Goal: Information Seeking & Learning: Learn about a topic

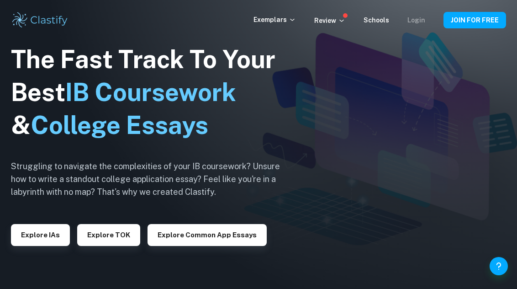
click at [418, 21] on link "Login" at bounding box center [416, 19] width 18 height 7
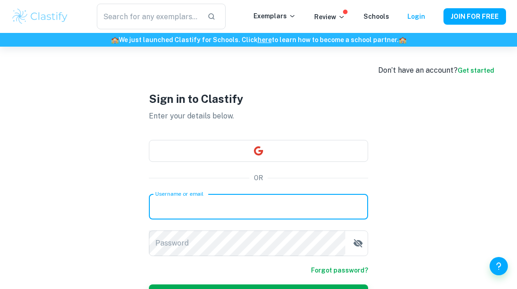
click at [319, 209] on input "Username or email" at bounding box center [258, 207] width 219 height 26
type input "[EMAIL_ADDRESS][DOMAIN_NAME]"
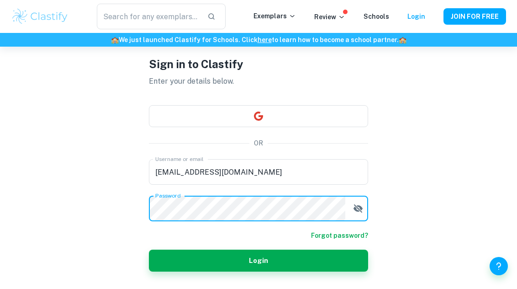
scroll to position [51, 0]
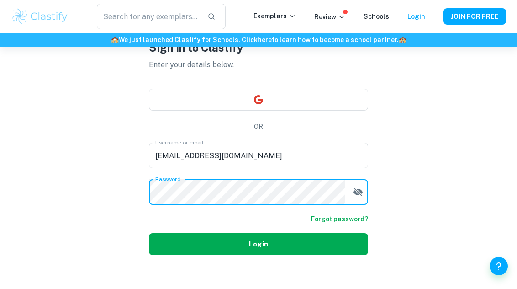
click at [326, 247] on button "Login" at bounding box center [258, 244] width 219 height 22
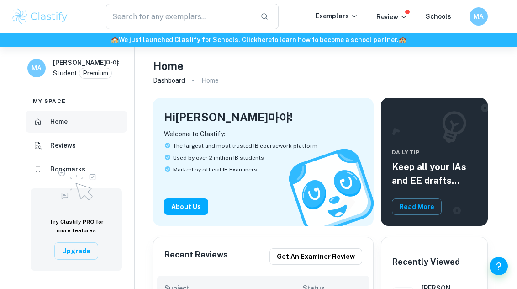
click at [57, 120] on h6 "Home" at bounding box center [58, 121] width 17 height 10
click at [61, 124] on h6 "Home" at bounding box center [58, 121] width 17 height 10
click at [343, 17] on p "Exemplars" at bounding box center [337, 16] width 42 height 10
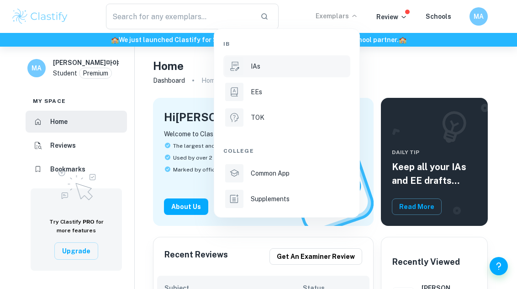
click at [261, 72] on li "IAs" at bounding box center [286, 66] width 127 height 22
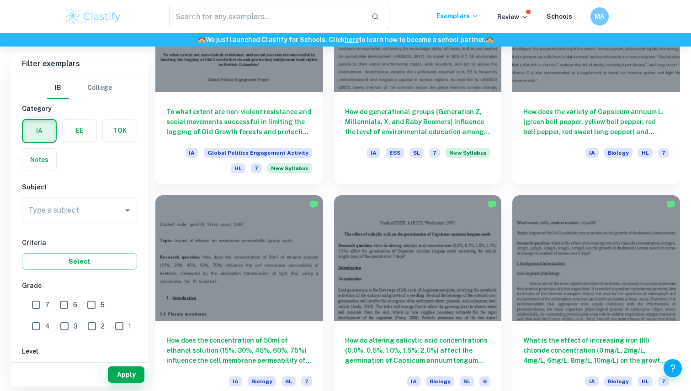
scroll to position [1466, 0]
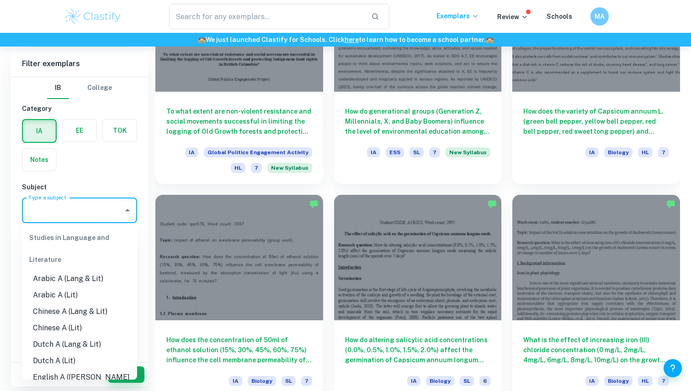
click at [96, 210] on input "Type a subject" at bounding box center [72, 210] width 93 height 17
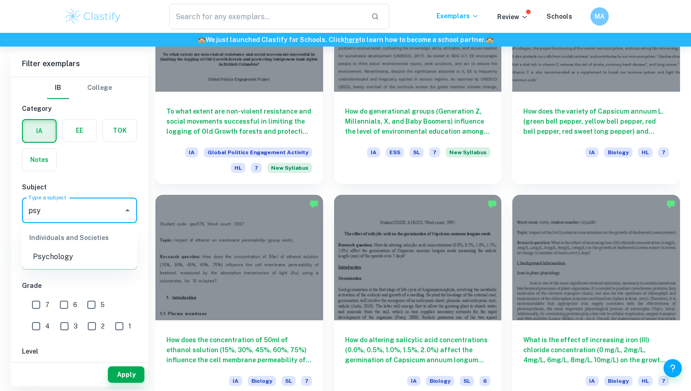
click at [109, 253] on li "Psychology" at bounding box center [79, 257] width 115 height 16
type input "Psychology"
click at [38, 288] on input "7" at bounding box center [36, 305] width 18 height 18
checkbox input "true"
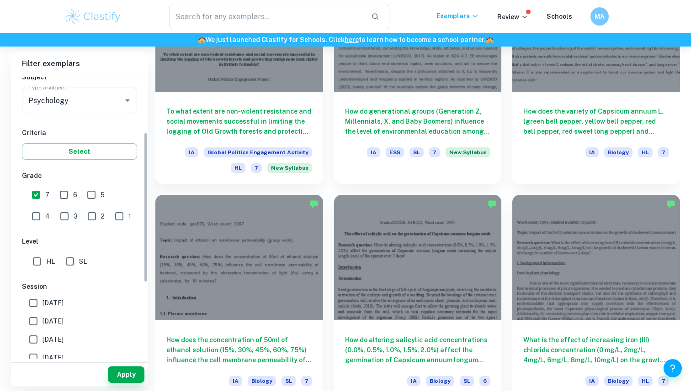
scroll to position [120, 0]
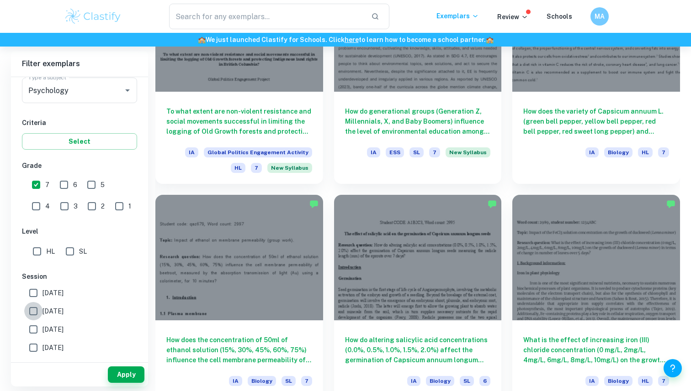
click at [34, 288] on input "[DATE]" at bounding box center [33, 311] width 18 height 18
checkbox input "true"
click at [33, 288] on input "[DATE]" at bounding box center [33, 293] width 18 height 18
checkbox input "true"
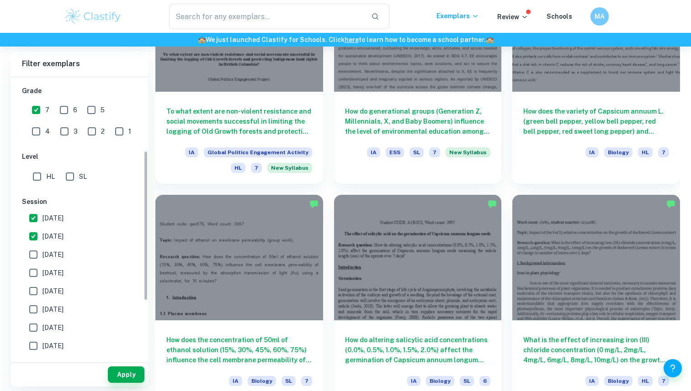
scroll to position [208, 0]
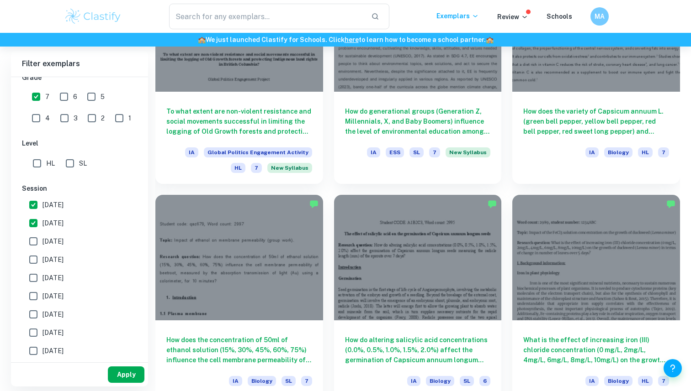
click at [125, 288] on button "Apply" at bounding box center [126, 375] width 37 height 16
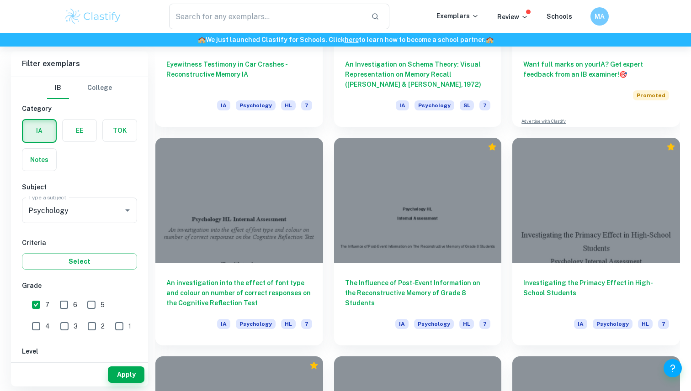
scroll to position [395, 0]
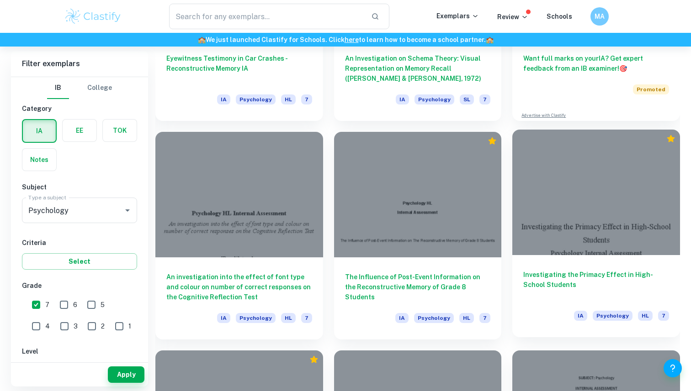
click at [517, 277] on h6 "Investigating the Primacy Effect in High-School Students" at bounding box center [596, 285] width 146 height 30
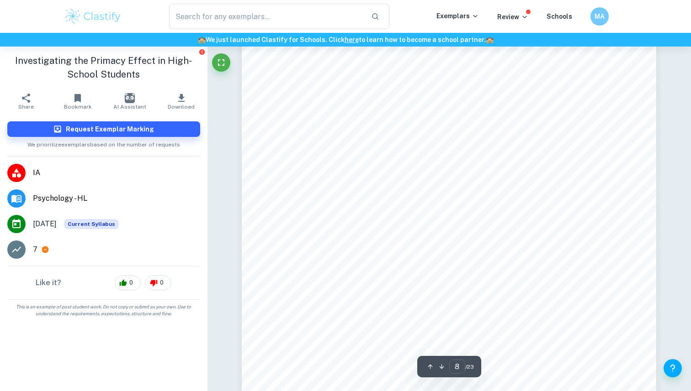
scroll to position [4297, 0]
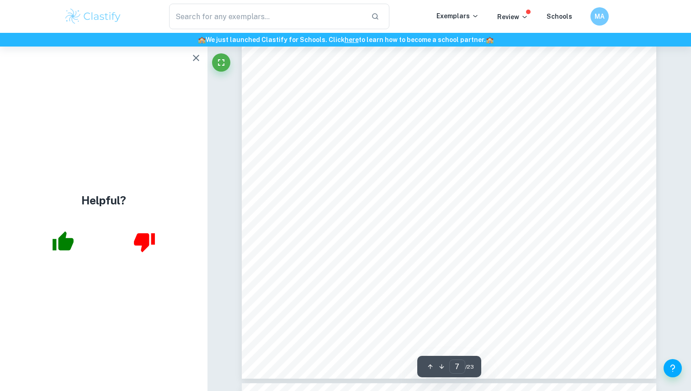
type input "8"
click at [190, 56] on icon "button" at bounding box center [195, 58] width 11 height 11
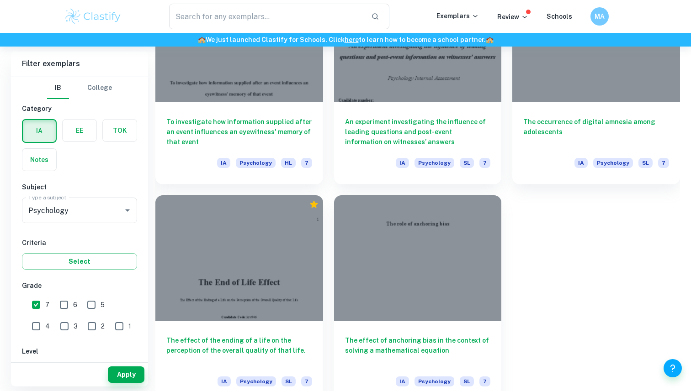
scroll to position [781, 0]
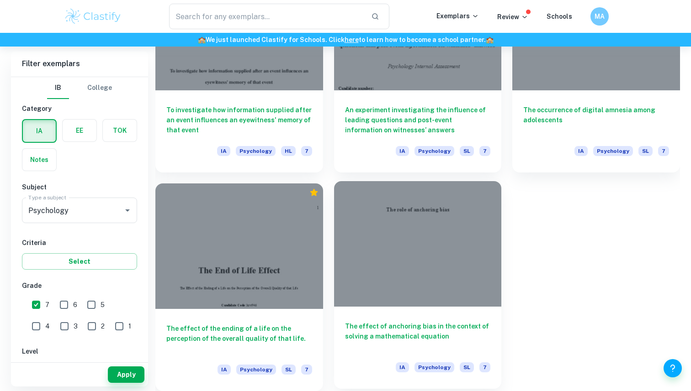
click at [420, 288] on h6 "The effect of anchoring bias in the context of solving a mathematical equation" at bounding box center [418, 337] width 146 height 30
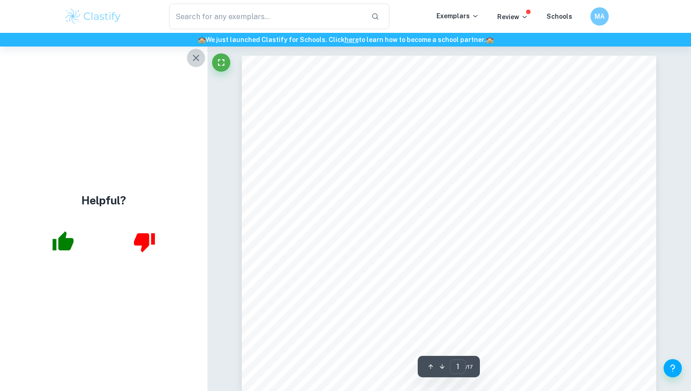
click at [195, 56] on icon "button" at bounding box center [196, 58] width 6 height 6
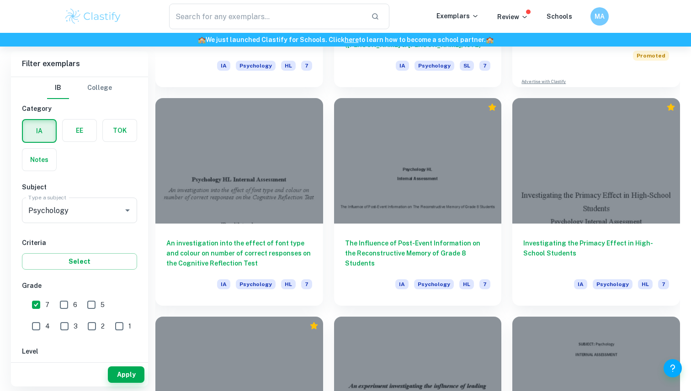
scroll to position [428, 0]
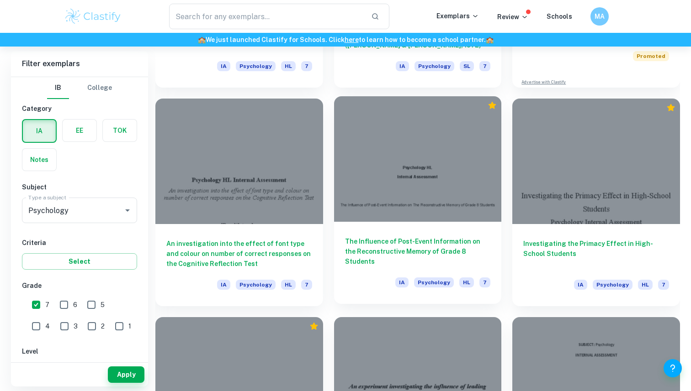
click at [387, 252] on h6 "The Influence of Post-Event Information on the Reconstructive Memory of Grade 8…" at bounding box center [418, 252] width 146 height 30
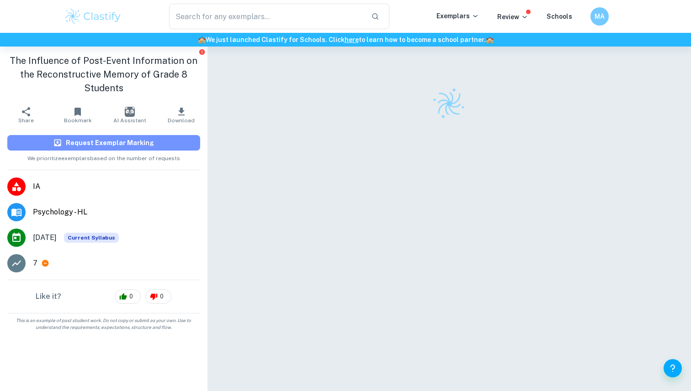
click at [131, 149] on button "Request Exemplar Marking" at bounding box center [103, 143] width 193 height 16
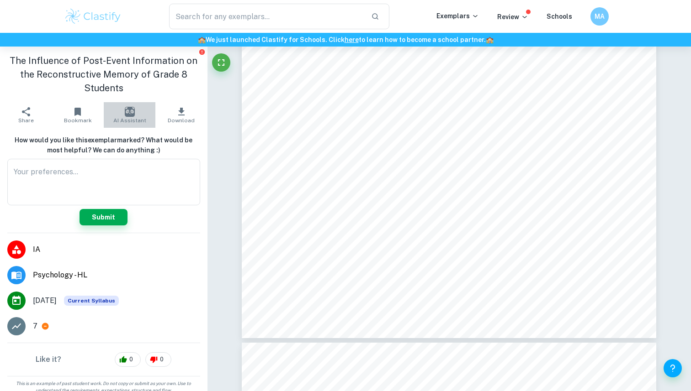
click at [130, 109] on img "button" at bounding box center [130, 112] width 10 height 10
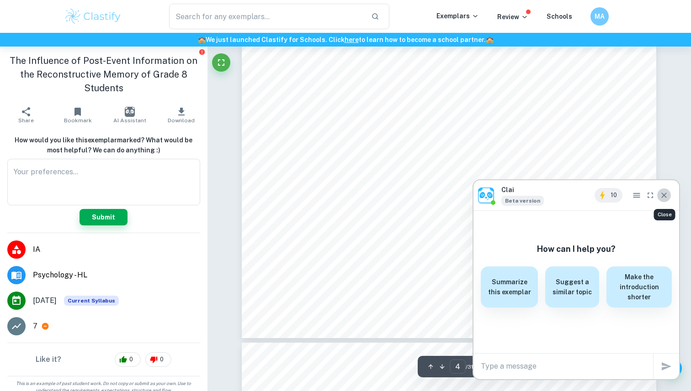
click at [517, 195] on icon "Close" at bounding box center [663, 195] width 9 height 9
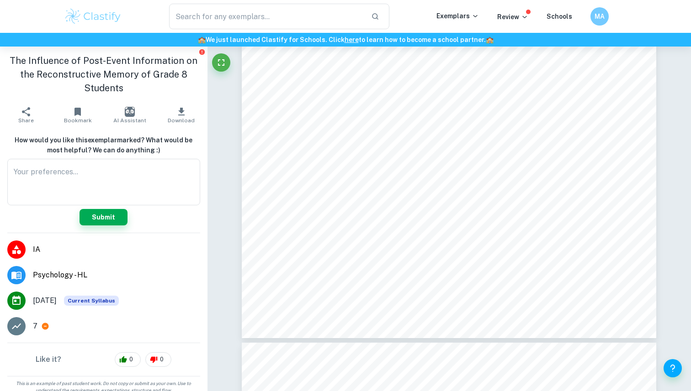
scroll to position [6, 0]
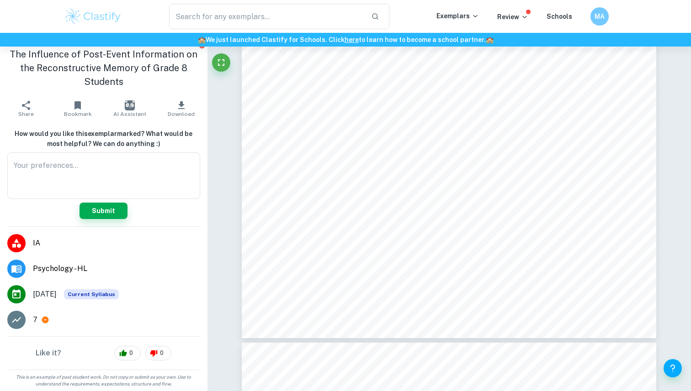
click at [147, 136] on h6 "How would you like this exemplar marked? What would be most helpful? We can do …" at bounding box center [103, 139] width 193 height 20
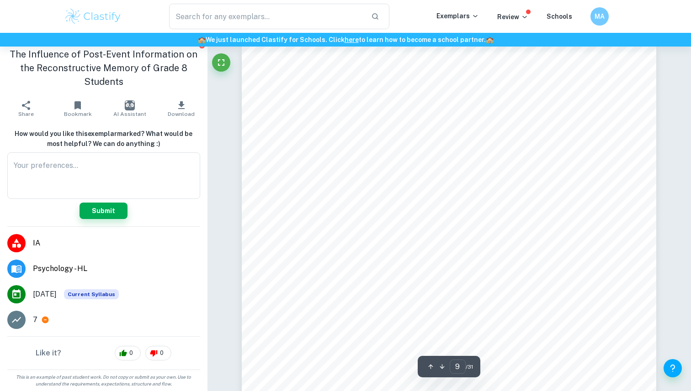
scroll to position [4411, 0]
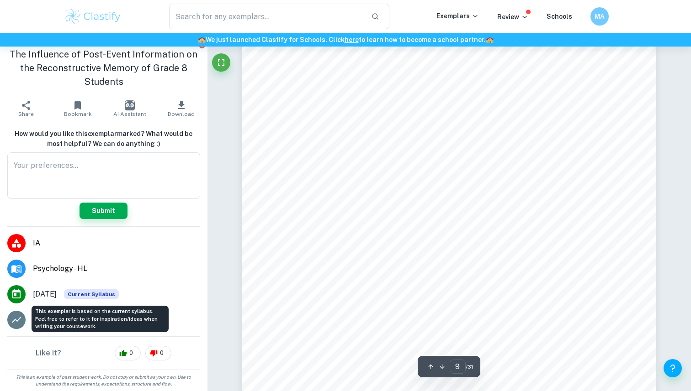
click at [101, 288] on span "Current Syllabus" at bounding box center [91, 295] width 55 height 10
click at [109, 288] on span "Current Syllabus" at bounding box center [91, 295] width 55 height 10
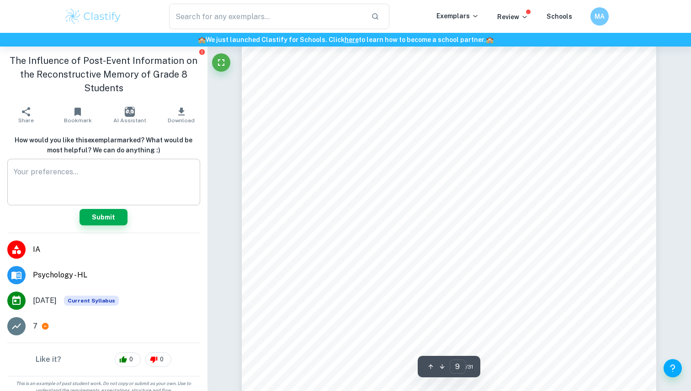
scroll to position [4650, 0]
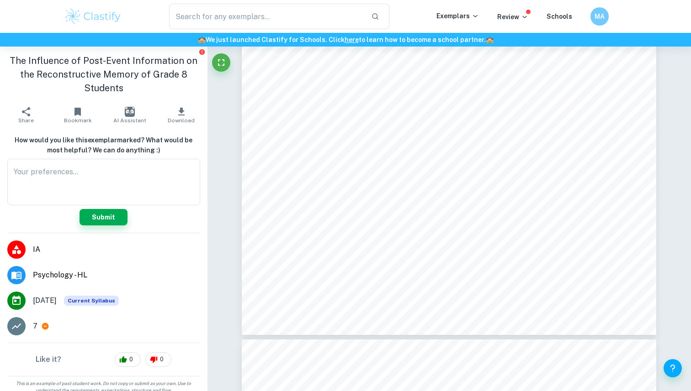
click at [80, 109] on icon "button" at bounding box center [77, 112] width 6 height 8
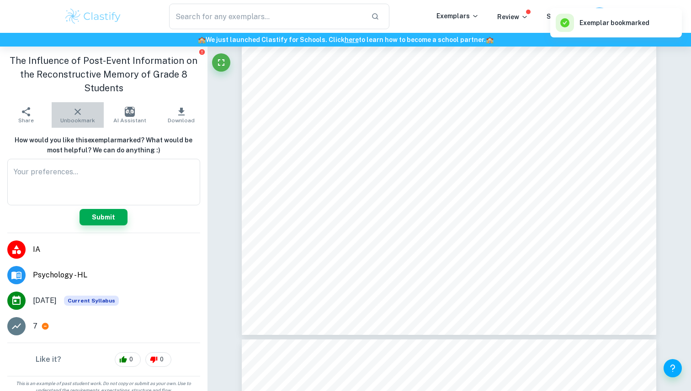
click at [74, 105] on button "Unbookmark" at bounding box center [78, 115] width 52 height 26
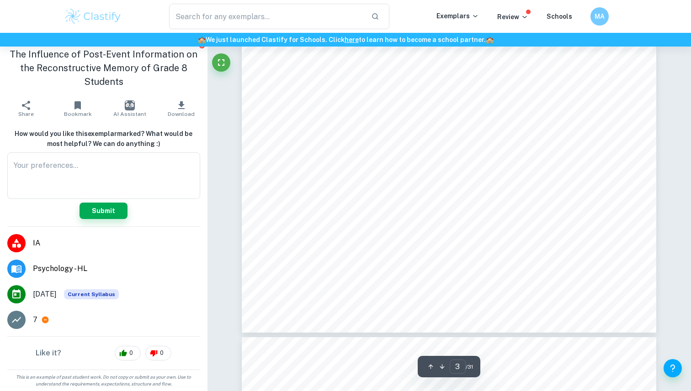
scroll to position [0, 0]
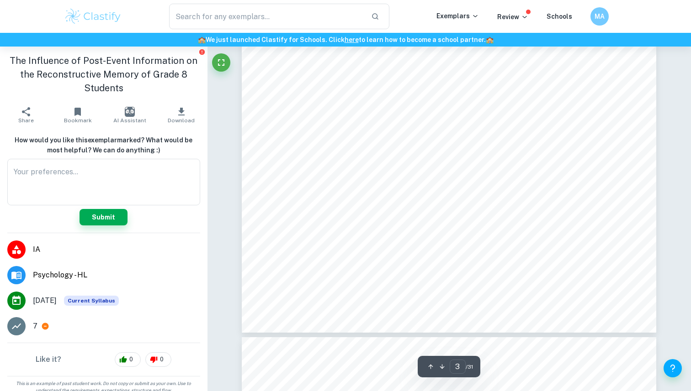
click at [82, 288] on span "Current Syllabus" at bounding box center [91, 301] width 55 height 10
click at [369, 266] on div "1 Introduction In cognitive psychology, memory is the faculty of encoding, stor…" at bounding box center [449, 65] width 414 height 536
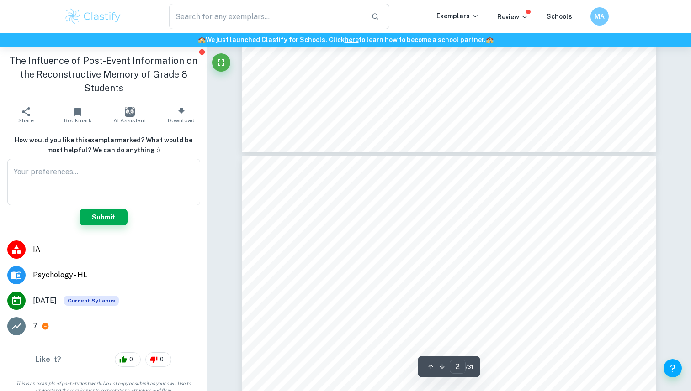
scroll to position [648, 0]
type input "1"
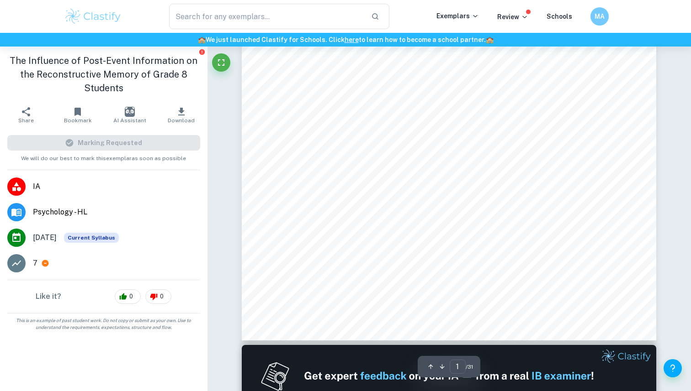
scroll to position [252, 0]
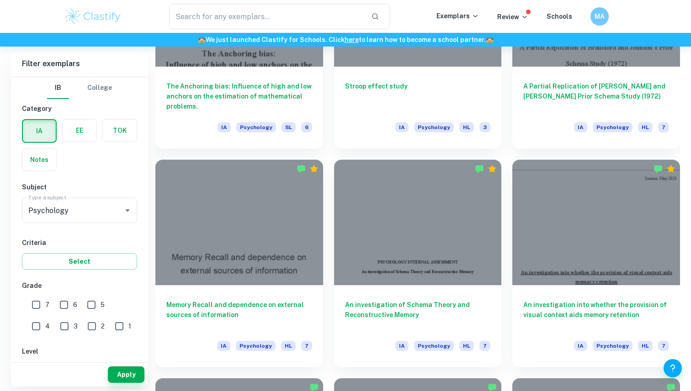
scroll to position [586, 0]
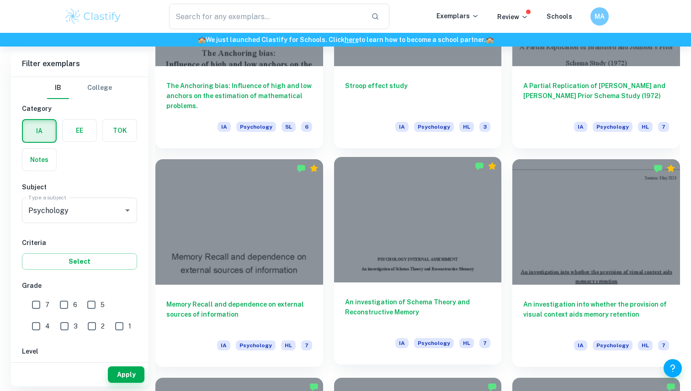
click at [415, 311] on h6 "An investigation of Schema Theory and Reconstructive Memory" at bounding box center [418, 312] width 146 height 30
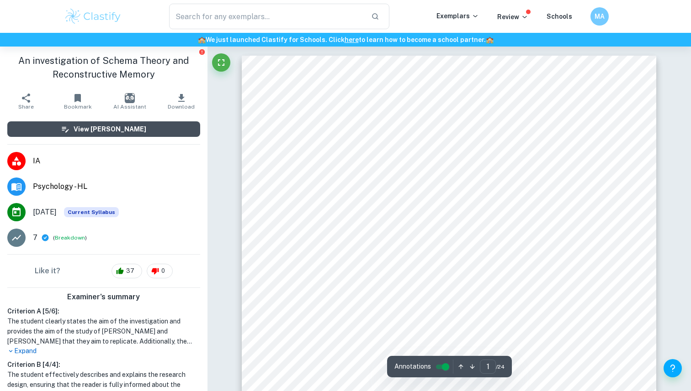
click at [79, 131] on div "View Mark Scheme" at bounding box center [103, 129] width 85 height 10
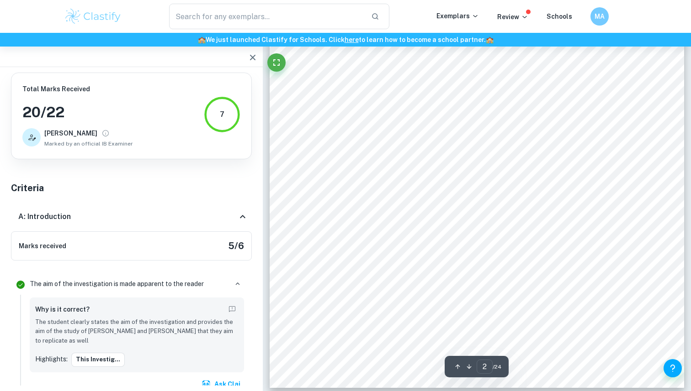
type input "1"
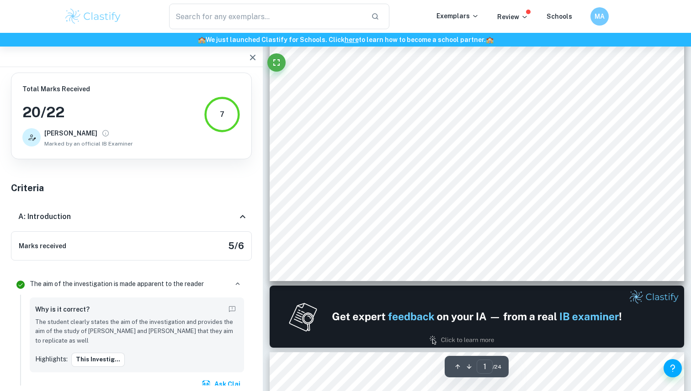
scroll to position [313, 0]
